Goal: Navigation & Orientation: Find specific page/section

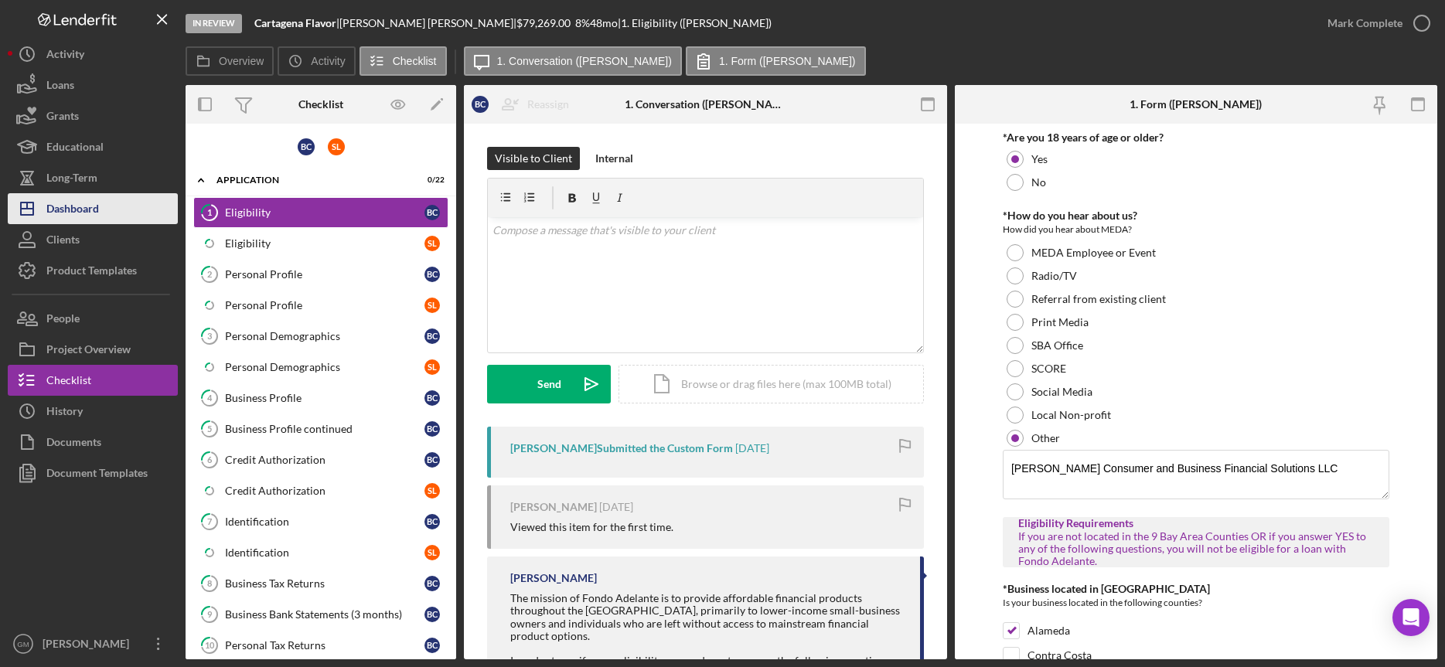
click at [86, 212] on div "Dashboard" at bounding box center [72, 210] width 53 height 35
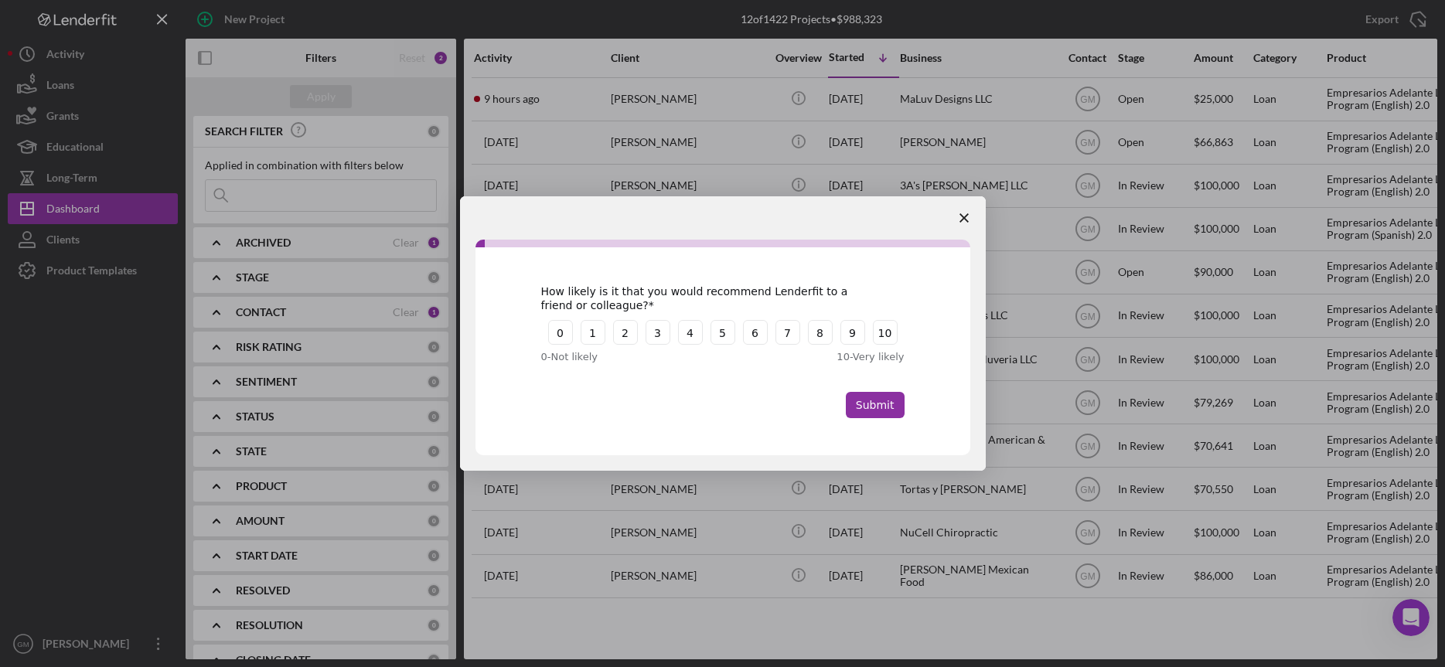
click at [960, 214] on polygon "Close survey" at bounding box center [964, 217] width 9 height 9
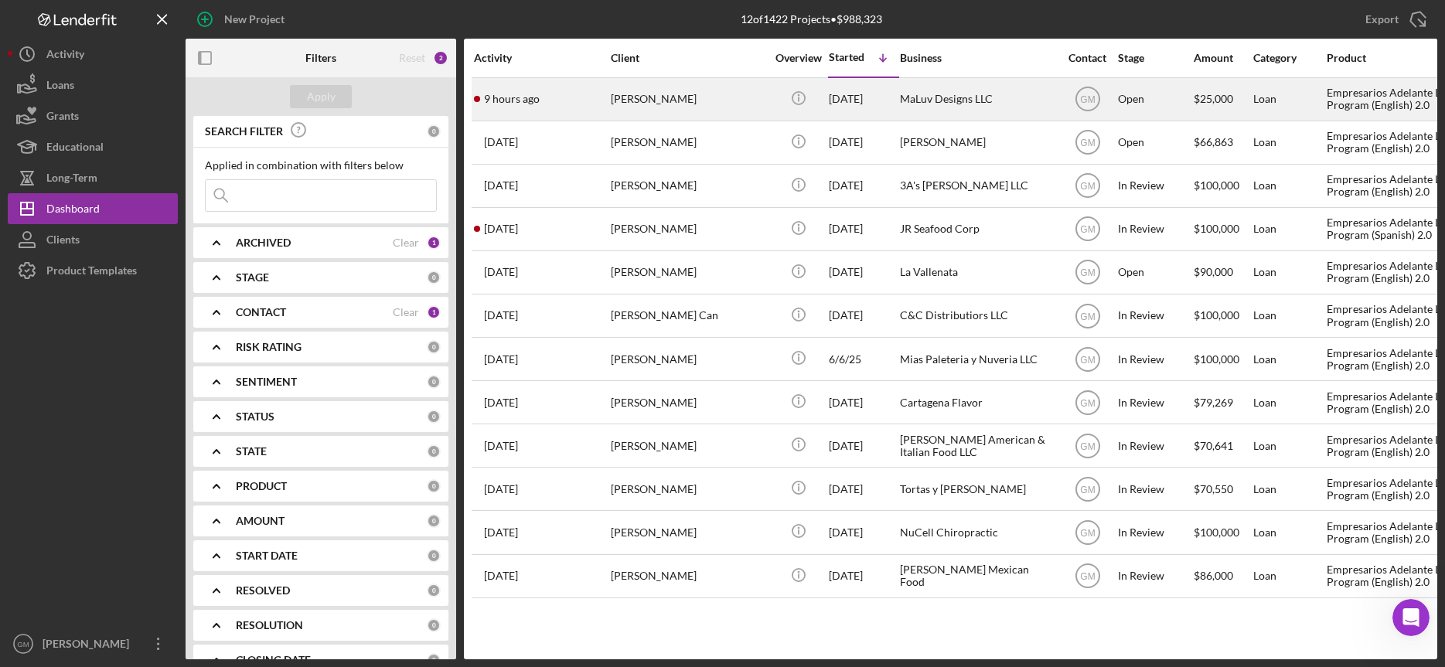
click at [997, 99] on div "MaLuv Designs LLC" at bounding box center [977, 99] width 155 height 41
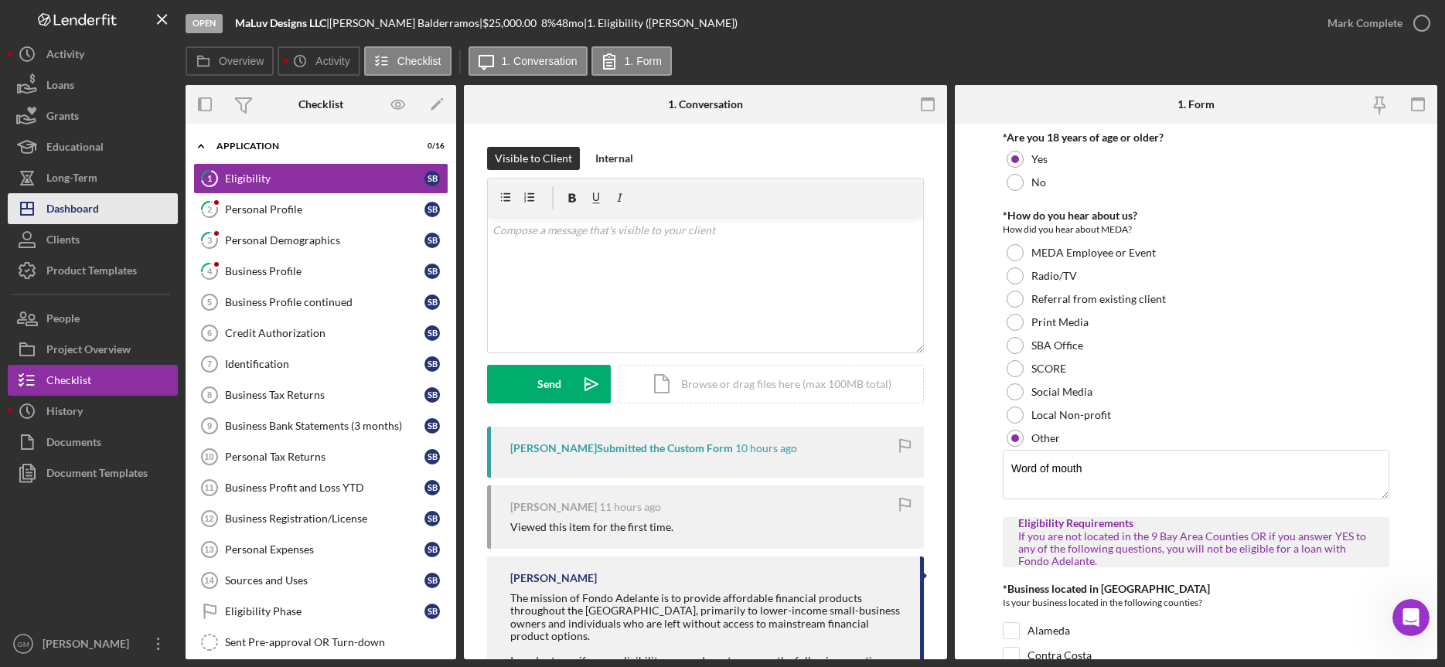
click at [78, 210] on div "Dashboard" at bounding box center [72, 210] width 53 height 35
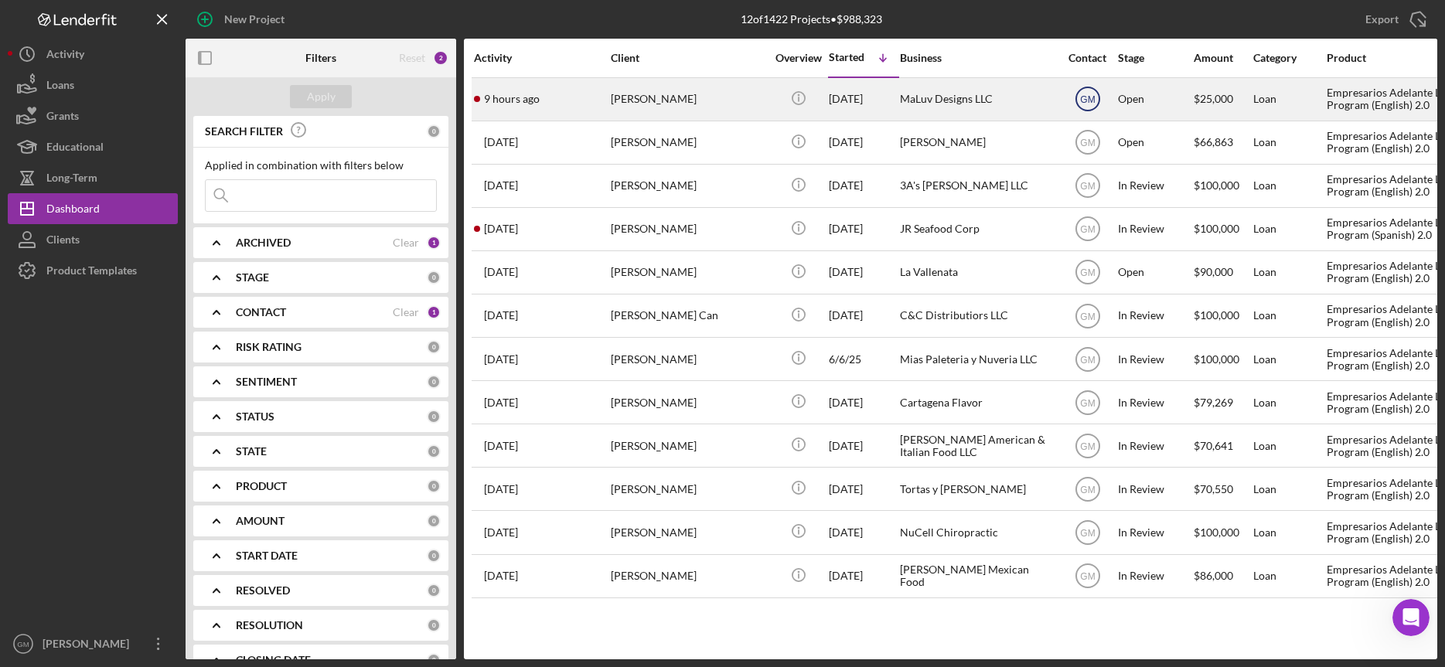
click at [1090, 101] on text "GM" at bounding box center [1087, 99] width 15 height 11
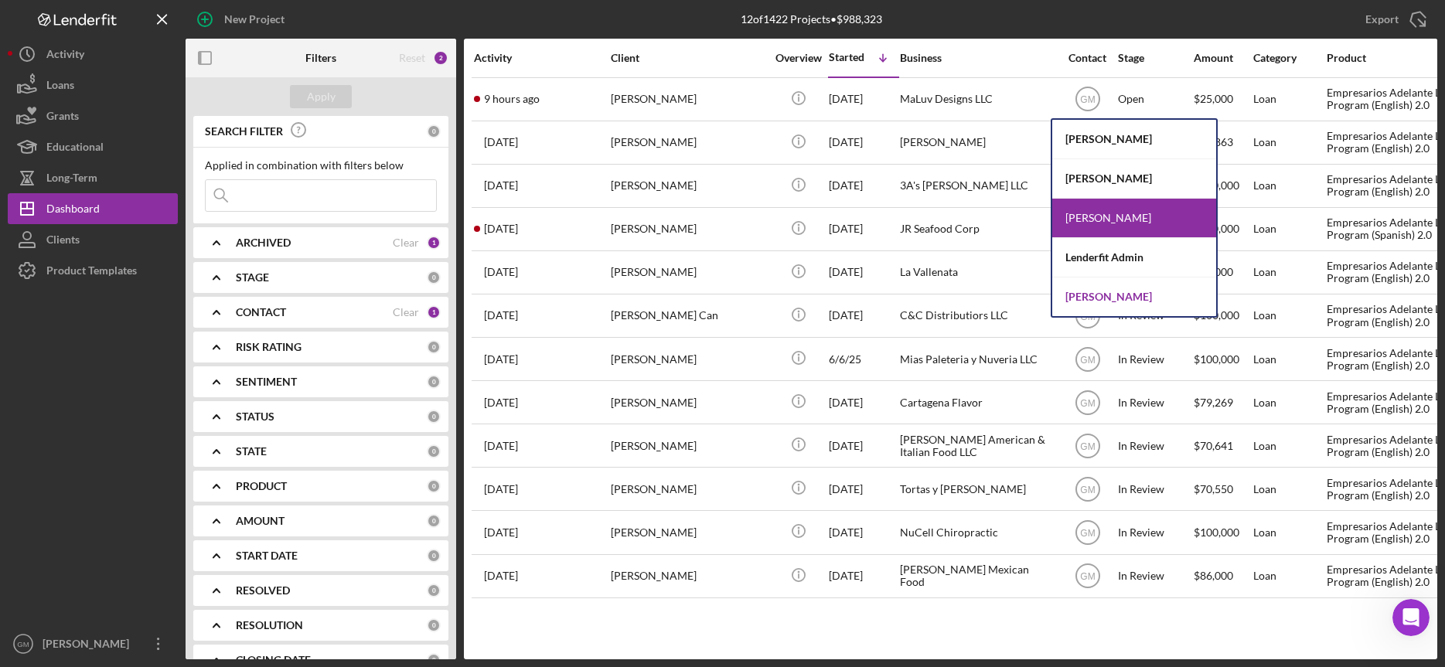
click at [1103, 294] on div "[PERSON_NAME]" at bounding box center [1134, 297] width 164 height 39
